Goal: Find contact information: Obtain details needed to contact an individual or organization

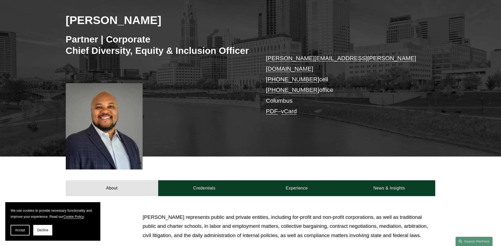
scroll to position [106, 0]
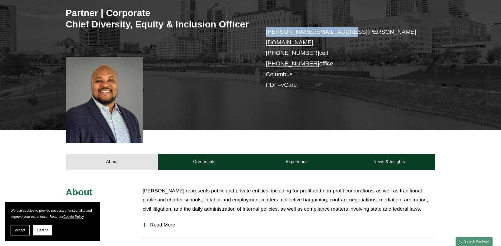
drag, startPoint x: 347, startPoint y: 32, endPoint x: 264, endPoint y: 27, distance: 83.3
click at [264, 27] on div "[PERSON_NAME] Partner | Corporate Chief Diversity, Equity & Inclusion Officer […" at bounding box center [250, 42] width 501 height 175
drag, startPoint x: 264, startPoint y: 27, endPoint x: 295, endPoint y: 34, distance: 31.4
copy link "[PERSON_NAME][EMAIL_ADDRESS][PERSON_NAME][DOMAIN_NAME]"
click at [326, 95] on div "[PERSON_NAME] Partner | Corporate Chief Diversity, Equity & Inclusion Officer […" at bounding box center [250, 42] width 501 height 175
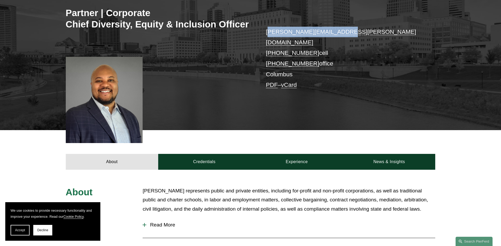
drag, startPoint x: 348, startPoint y: 31, endPoint x: 267, endPoint y: 27, distance: 80.9
click at [267, 27] on p "[PERSON_NAME][EMAIL_ADDRESS][PERSON_NAME][DOMAIN_NAME] [PHONE_NUMBER] cell [PHO…" at bounding box center [343, 59] width 154 height 64
click at [266, 27] on p "[PERSON_NAME][EMAIL_ADDRESS][PERSON_NAME][DOMAIN_NAME] [PHONE_NUMBER] cell [PHO…" at bounding box center [343, 59] width 154 height 64
drag, startPoint x: 258, startPoint y: 28, endPoint x: 351, endPoint y: 31, distance: 92.5
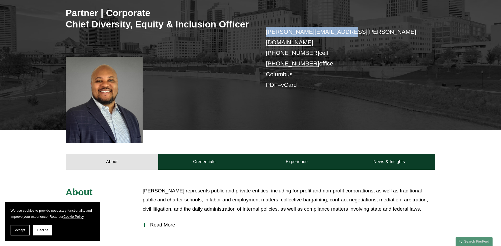
click at [351, 31] on div "[PERSON_NAME] Partner | Corporate Chief Diversity, Equity & Inclusion Officer […" at bounding box center [250, 42] width 501 height 175
drag, startPoint x: 351, startPoint y: 31, endPoint x: 333, endPoint y: 30, distance: 17.2
copy div "[PERSON_NAME][EMAIL_ADDRESS][PERSON_NAME][DOMAIN_NAME]"
click at [356, 87] on div "[PERSON_NAME] Partner | Corporate Chief Diversity, Equity & Inclusion Officer […" at bounding box center [250, 42] width 501 height 175
